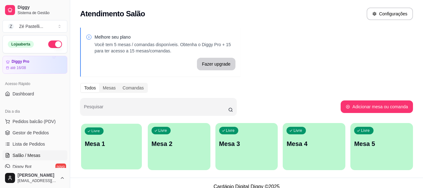
click at [113, 145] on p "Mesa 1" at bounding box center [112, 143] width 54 height 8
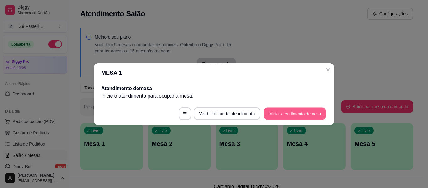
click at [294, 112] on button "Iniciar atendimento de mesa" at bounding box center [295, 113] width 62 height 12
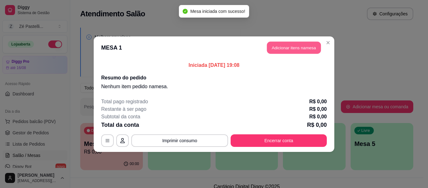
click at [286, 46] on button "Adicionar itens na mesa" at bounding box center [294, 47] width 54 height 12
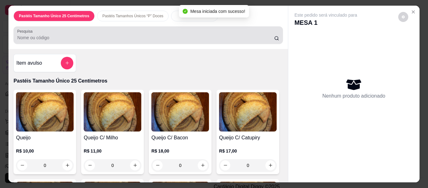
click at [88, 34] on input "Pesquisa" at bounding box center [145, 37] width 257 height 6
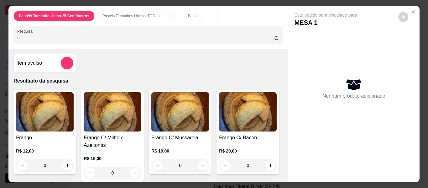
type input "fr"
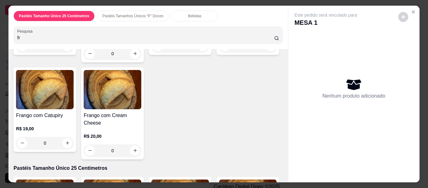
scroll to position [138, 0]
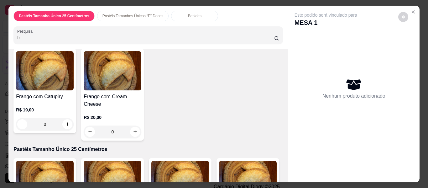
click at [144, 89] on div "Frango com Cream Cheese R$ 20,00 0" at bounding box center [112, 95] width 63 height 92
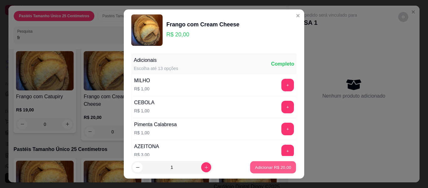
click at [261, 164] on button "Adicionar R$ 20,00" at bounding box center [273, 167] width 46 height 12
type input "1"
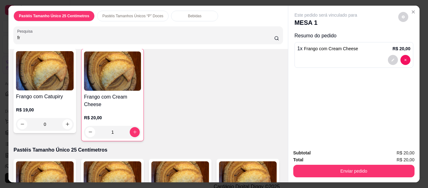
click at [46, 35] on input "fr" at bounding box center [145, 37] width 257 height 6
type input "f"
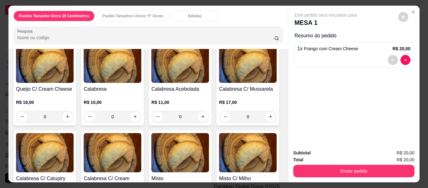
scroll to position [0, 0]
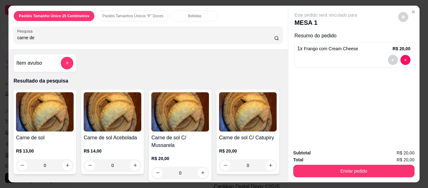
type input "carne de"
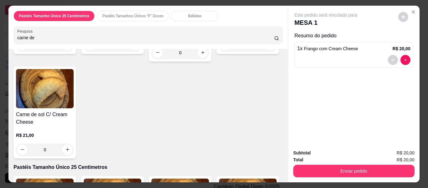
scroll to position [125, 0]
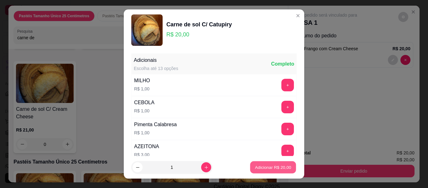
click at [271, 168] on p "Adicionar R$ 20,00" at bounding box center [273, 167] width 36 height 6
type input "1"
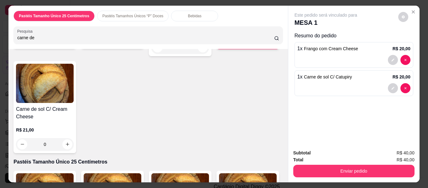
click at [188, 15] on p "Bebidas" at bounding box center [194, 15] width 13 height 5
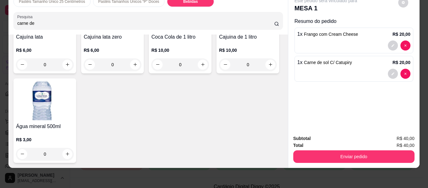
scroll to position [1688, 0]
click at [151, 31] on img at bounding box center [180, 11] width 58 height 39
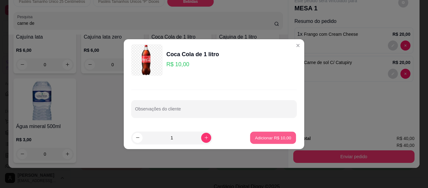
click at [257, 136] on p "Adicionar R$ 10,00" at bounding box center [273, 137] width 36 height 6
type input "1"
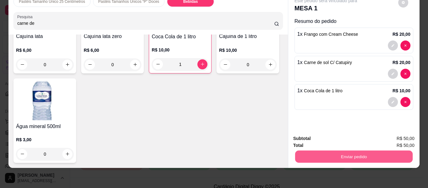
click at [329, 154] on button "Enviar pedido" at bounding box center [354, 156] width 118 height 12
click at [325, 134] on button "Não registrar e enviar pedido" at bounding box center [333, 136] width 63 height 12
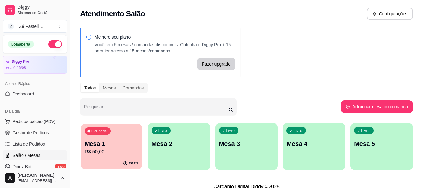
click at [119, 143] on p "Mesa 1" at bounding box center [112, 143] width 54 height 8
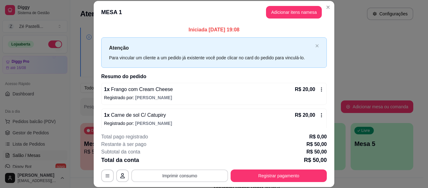
click at [183, 174] on button "Imprimir consumo" at bounding box center [179, 175] width 97 height 13
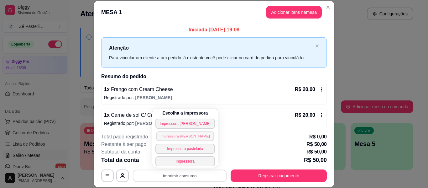
click at [180, 136] on button "Impressora [PERSON_NAME]" at bounding box center [185, 136] width 58 height 10
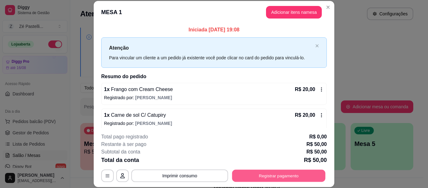
click at [259, 176] on button "Registrar pagamento" at bounding box center [278, 176] width 93 height 12
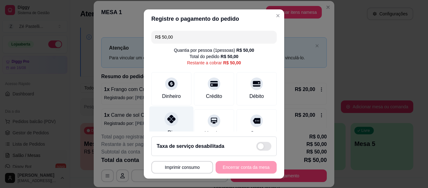
click at [167, 126] on div "Pix" at bounding box center [172, 124] width 44 height 37
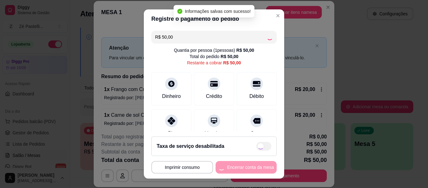
type input "R$ 0,00"
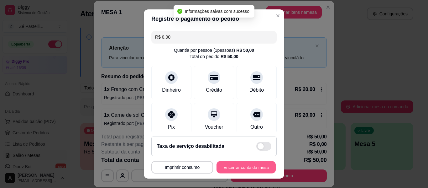
click at [233, 165] on button "Encerrar conta da mesa" at bounding box center [246, 167] width 59 height 12
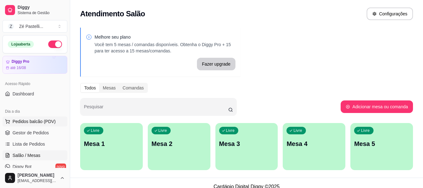
click at [36, 118] on span "Pedidos balcão (PDV)" at bounding box center [34, 121] width 43 height 6
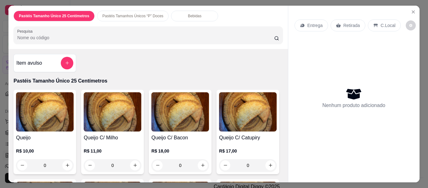
click at [131, 13] on p "Pastéis Tamanhos Únicos “P” Doces" at bounding box center [133, 15] width 61 height 5
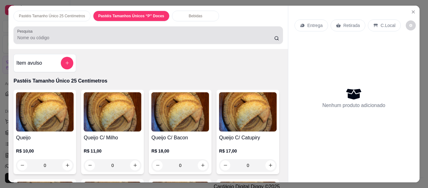
scroll to position [17, 0]
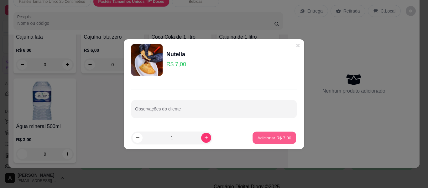
click at [278, 134] on button "Adicionar R$ 7,00" at bounding box center [275, 137] width 44 height 12
type input "1"
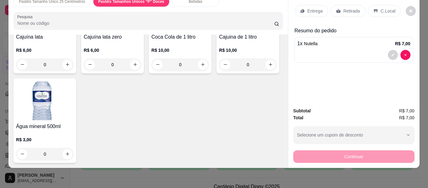
click at [353, 8] on p "Retirada" at bounding box center [352, 11] width 17 height 6
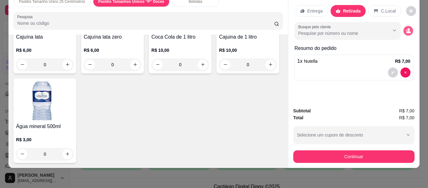
click at [408, 31] on icon "decrease-product-quantity" at bounding box center [409, 32] width 4 height 2
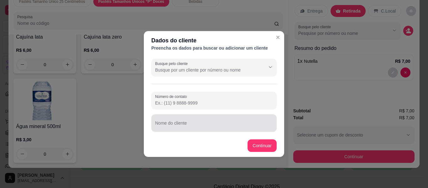
click at [204, 122] on div at bounding box center [214, 123] width 118 height 13
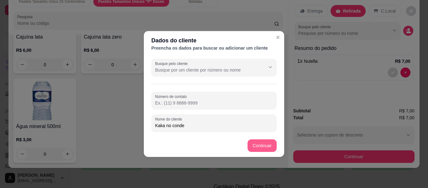
type input "Kaka no conde"
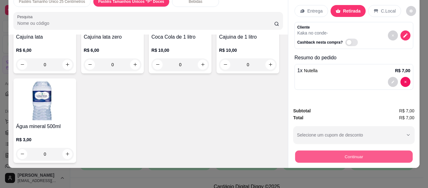
click at [314, 152] on button "Continuar" at bounding box center [354, 156] width 118 height 12
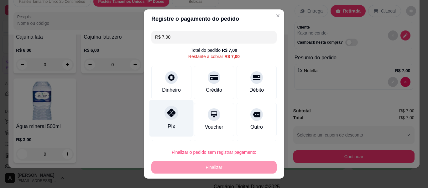
click at [170, 123] on div "Pix" at bounding box center [172, 126] width 8 height 8
type input "R$ 0,00"
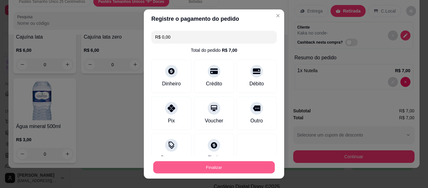
click at [200, 166] on button "Finalizar" at bounding box center [214, 167] width 122 height 12
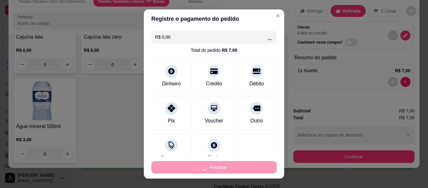
type input "0"
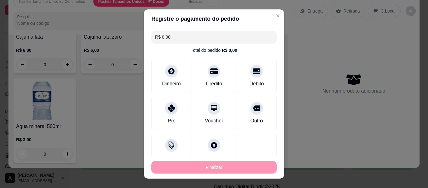
type input "-R$ 7,00"
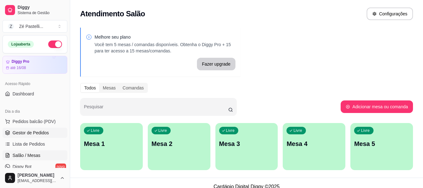
click at [32, 134] on span "Gestor de Pedidos" at bounding box center [31, 132] width 36 height 6
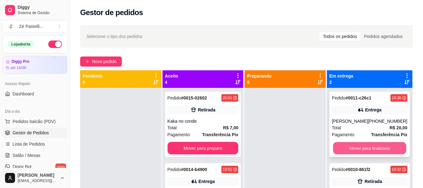
click at [376, 154] on button "Mover para finalizado" at bounding box center [369, 148] width 73 height 12
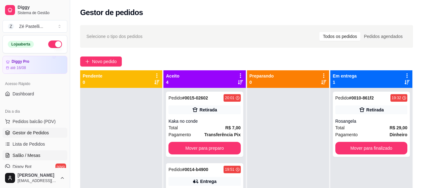
click at [25, 157] on span "Salão / Mesas" at bounding box center [27, 155] width 28 height 6
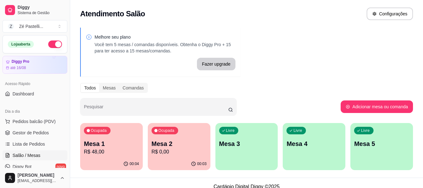
click at [178, 157] on button "Ocupada Mesa 2 R$ 0,00 00:03" at bounding box center [179, 146] width 63 height 47
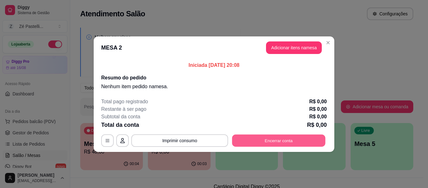
click at [283, 139] on button "Encerrar conta" at bounding box center [278, 140] width 93 height 12
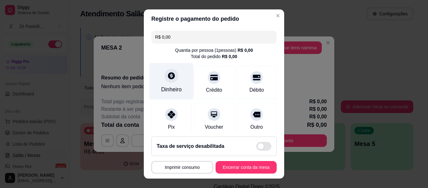
click at [170, 85] on div "Dinheiro" at bounding box center [171, 89] width 21 height 8
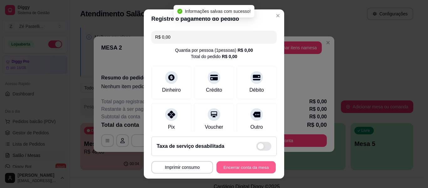
click at [238, 170] on button "Encerrar conta da mesa" at bounding box center [246, 167] width 59 height 12
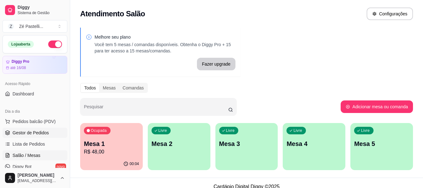
click at [36, 134] on span "Gestor de Pedidos" at bounding box center [31, 132] width 36 height 6
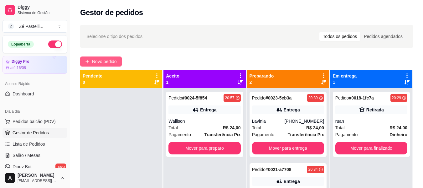
click at [106, 64] on span "Novo pedido" at bounding box center [104, 61] width 25 height 7
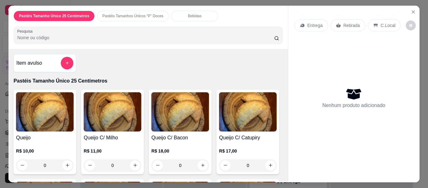
click at [51, 35] on input "Pesquisa" at bounding box center [145, 37] width 257 height 6
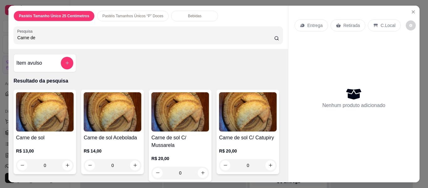
type input "Carne de"
click at [38, 141] on div "R$ 13,00 0" at bounding box center [45, 156] width 58 height 30
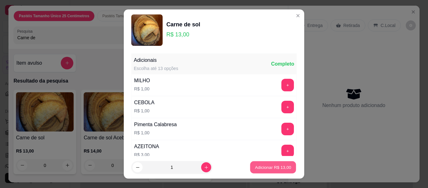
click at [276, 166] on p "Adicionar R$ 13,00" at bounding box center [273, 167] width 36 height 6
type input "1"
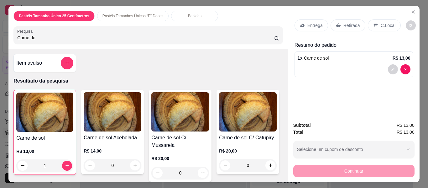
click at [344, 22] on p "Retirada" at bounding box center [352, 25] width 17 height 6
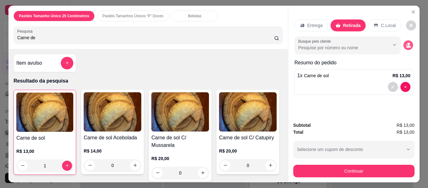
click at [408, 43] on icon "decrease-product-quantity" at bounding box center [408, 44] width 5 height 5
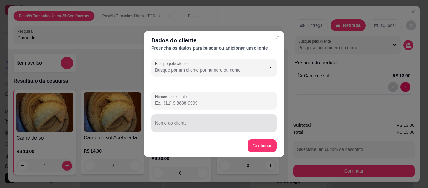
click at [216, 122] on div at bounding box center [214, 123] width 118 height 13
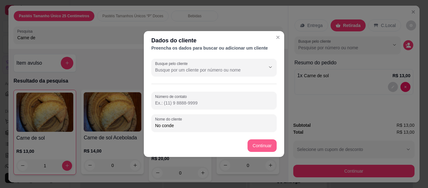
type input "No conde"
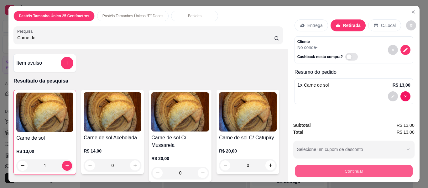
click at [326, 168] on button "Continuar" at bounding box center [354, 171] width 118 height 12
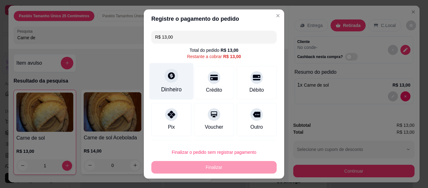
click at [165, 85] on div "Dinheiro" at bounding box center [171, 89] width 21 height 8
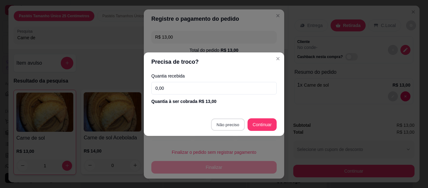
type input "R$ 0,00"
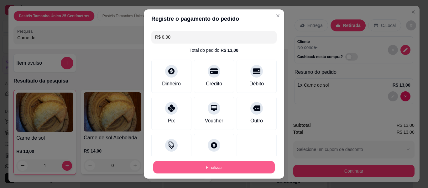
click at [221, 165] on button "Finalizar" at bounding box center [214, 167] width 122 height 12
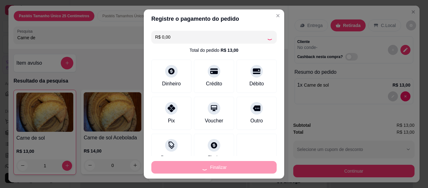
type input "0"
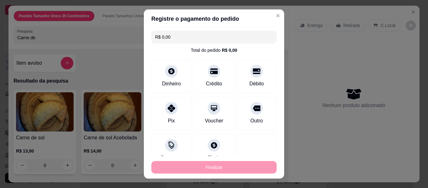
type input "-R$ 13,00"
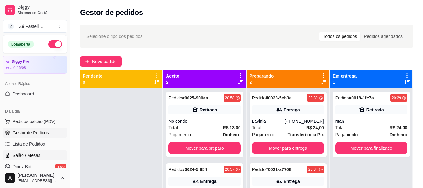
click at [28, 154] on span "Salão / Mesas" at bounding box center [27, 155] width 28 height 6
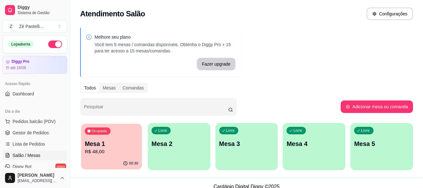
click at [110, 149] on p "R$ 48,00" at bounding box center [112, 151] width 54 height 7
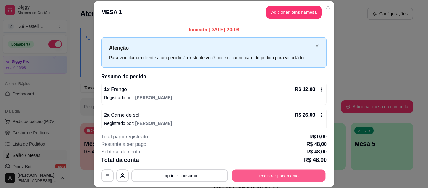
click at [280, 174] on button "Registrar pagamento" at bounding box center [278, 176] width 93 height 12
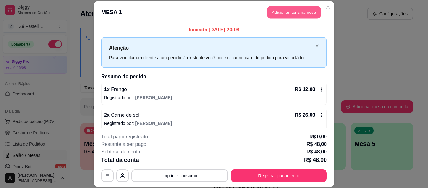
click at [284, 12] on button "Adicionar itens na mesa" at bounding box center [294, 12] width 54 height 12
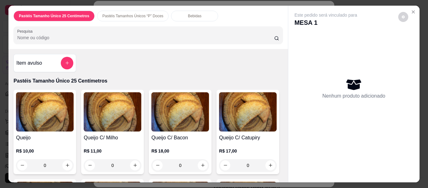
click at [171, 15] on div "Bebidas" at bounding box center [194, 16] width 47 height 11
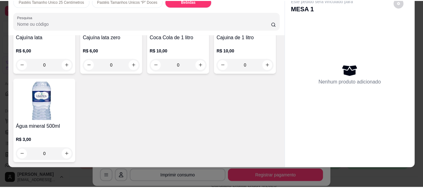
scroll to position [1489, 0]
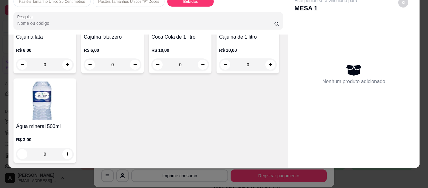
click at [74, 101] on img at bounding box center [45, 100] width 58 height 39
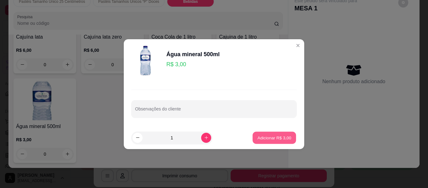
click at [276, 142] on button "Adicionar R$ 3,00" at bounding box center [275, 137] width 44 height 12
type input "1"
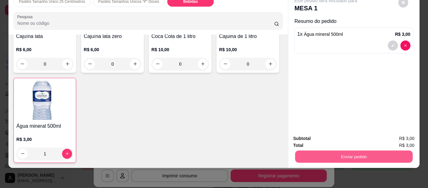
click at [336, 153] on button "Enviar pedido" at bounding box center [354, 156] width 118 height 12
click at [336, 135] on button "Não registrar e enviar pedido" at bounding box center [333, 136] width 63 height 12
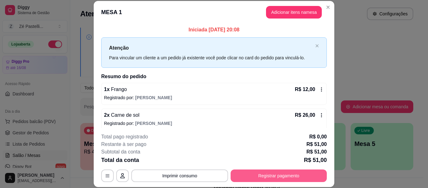
click at [276, 174] on button "Registrar pagamento" at bounding box center [279, 175] width 96 height 13
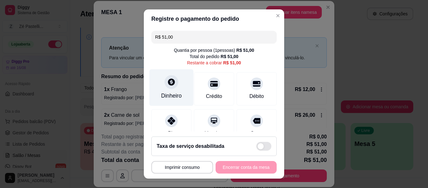
click at [163, 90] on div "Dinheiro" at bounding box center [172, 87] width 44 height 37
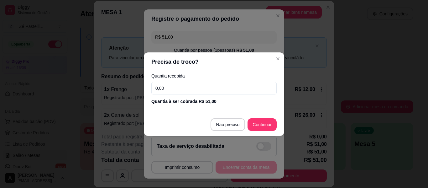
click at [163, 90] on input "0,00" at bounding box center [213, 88] width 125 height 13
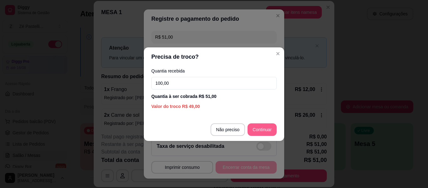
type input "100,00"
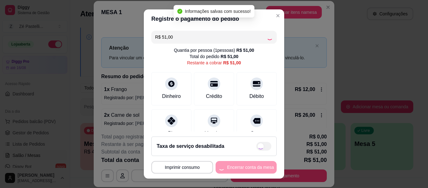
type input "R$ 0,00"
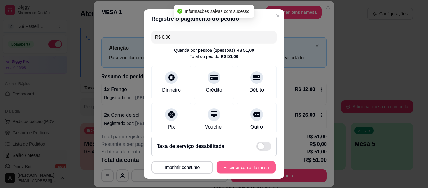
click at [237, 167] on button "Encerrar conta da mesa" at bounding box center [246, 167] width 59 height 12
